Goal: Find specific page/section: Find specific page/section

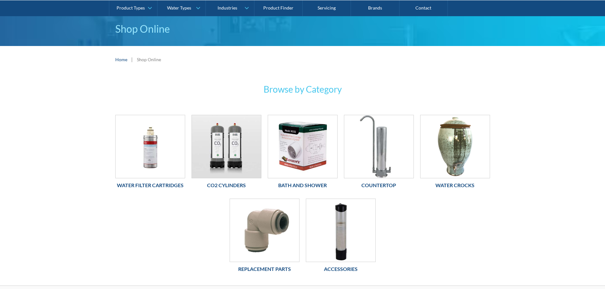
scroll to position [64, 0]
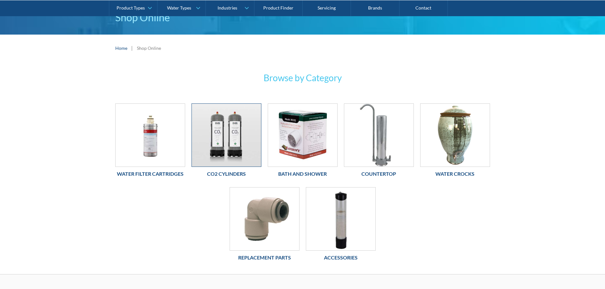
click at [243, 126] on img at bounding box center [226, 135] width 69 height 63
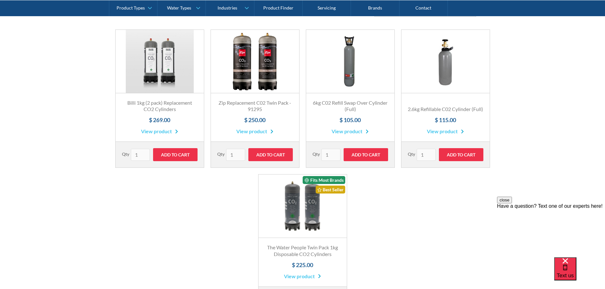
scroll to position [286, 0]
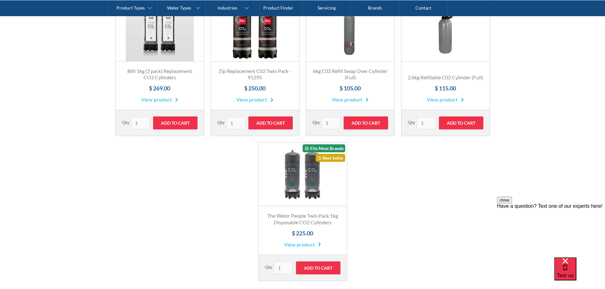
click at [305, 244] on link "View product" at bounding box center [302, 245] width 37 height 8
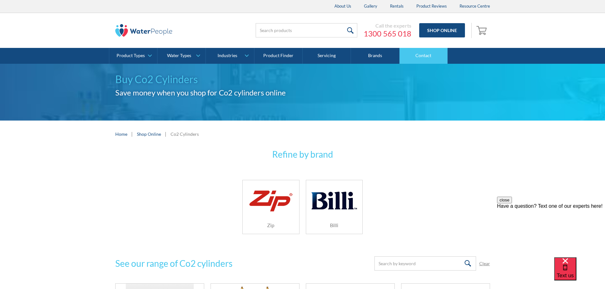
click at [429, 56] on link "Contact" at bounding box center [424, 56] width 48 height 16
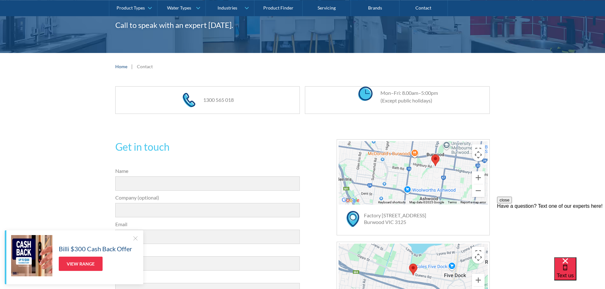
scroll to position [64, 0]
